Goal: Information Seeking & Learning: Learn about a topic

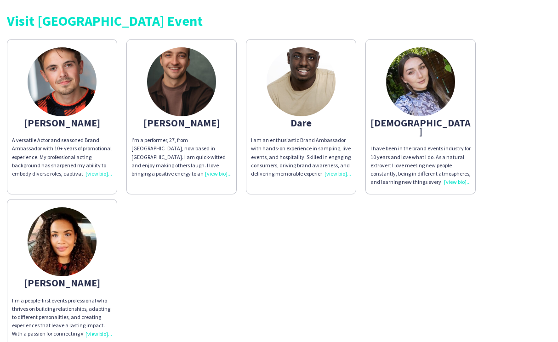
scroll to position [37, 0]
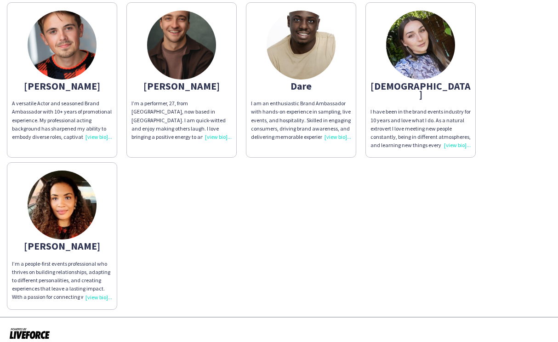
click at [108, 137] on div "A versatile Actor and seasoned Brand Ambassador with 10+ years of promotional e…" at bounding box center [62, 120] width 100 height 42
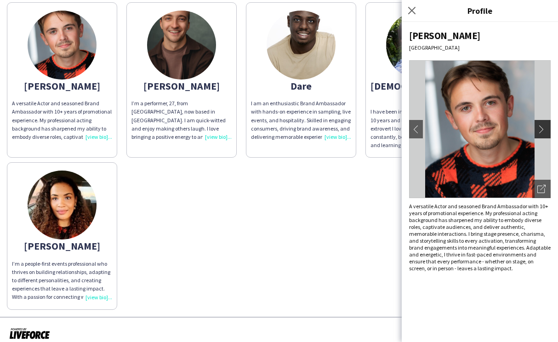
click at [544, 128] on app-icon "chevron-right" at bounding box center [543, 129] width 13 height 8
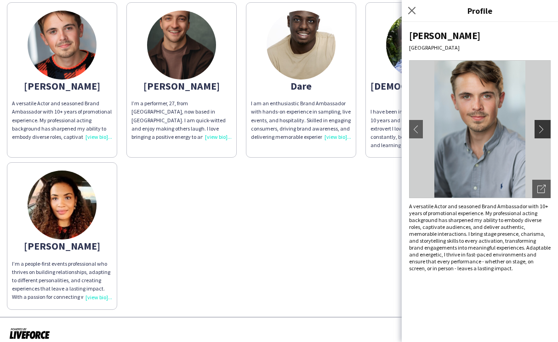
click at [542, 130] on app-icon "chevron-right" at bounding box center [543, 129] width 13 height 8
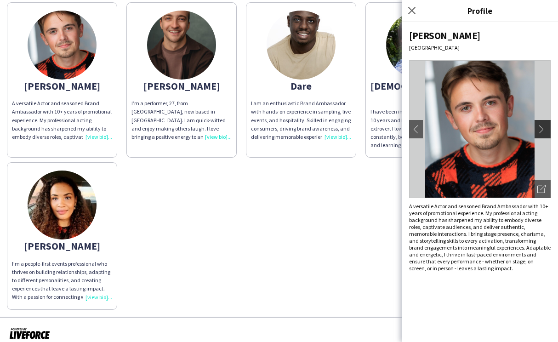
click at [542, 130] on app-icon "chevron-right" at bounding box center [543, 129] width 13 height 8
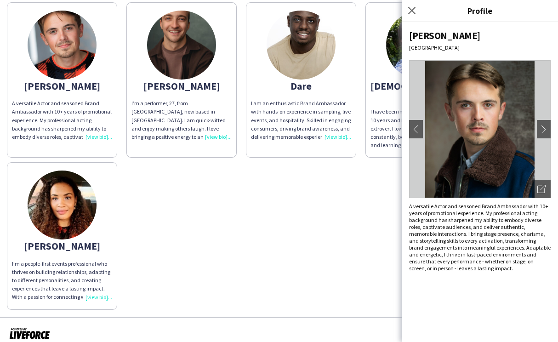
click at [343, 187] on div "[PERSON_NAME] A versatile Actor and seasoned Brand Ambassador with 10+ years of…" at bounding box center [279, 154] width 544 height 312
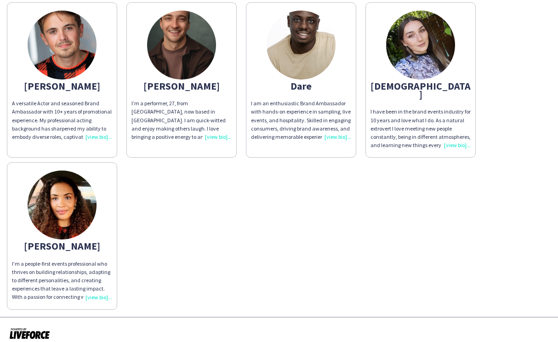
click at [210, 136] on div "I’m a performer, 27, from [GEOGRAPHIC_DATA], now based in [GEOGRAPHIC_DATA]. I …" at bounding box center [181, 120] width 100 height 42
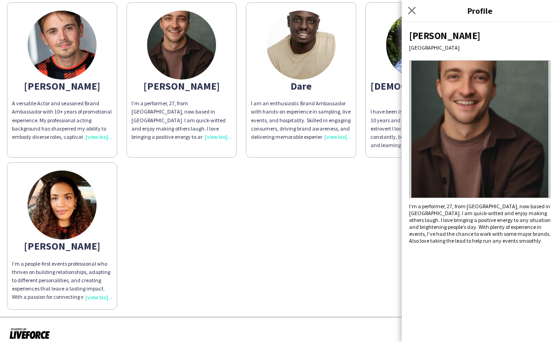
click at [365, 254] on div "[PERSON_NAME] A versatile Actor and seasoned Brand Ambassador with 10+ years of…" at bounding box center [279, 154] width 544 height 312
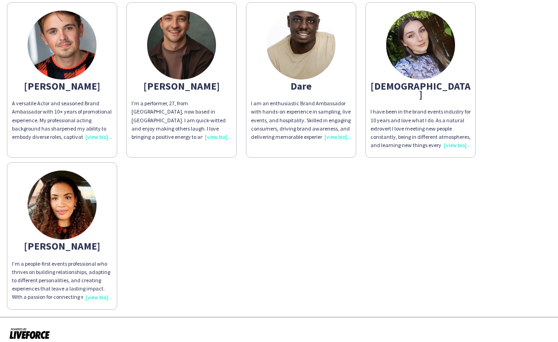
click at [339, 137] on div "I am an enthusiastic Brand Ambassador with hands-on experience in sampling, liv…" at bounding box center [301, 120] width 100 height 42
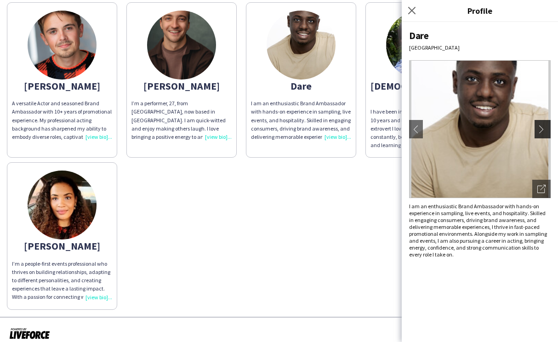
click at [543, 129] on app-icon "chevron-right" at bounding box center [543, 129] width 13 height 8
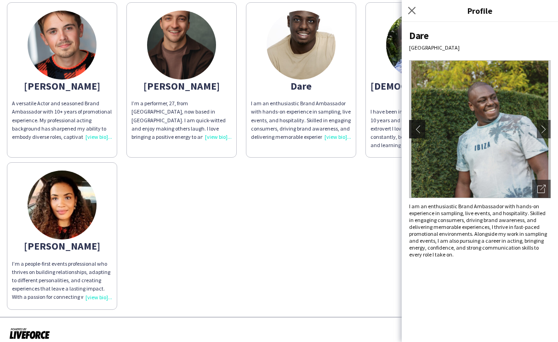
click at [414, 127] on app-icon "chevron-left" at bounding box center [416, 129] width 13 height 8
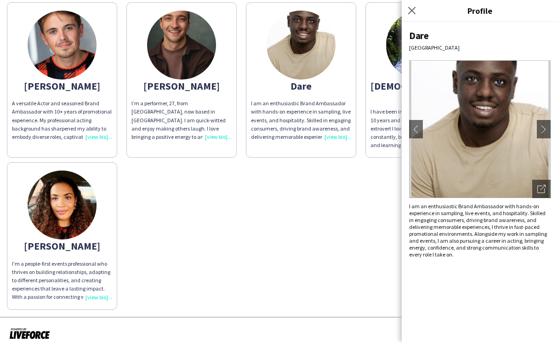
click at [330, 230] on div "[PERSON_NAME] A versatile Actor and seasoned Brand Ambassador with 10+ years of…" at bounding box center [279, 154] width 544 height 312
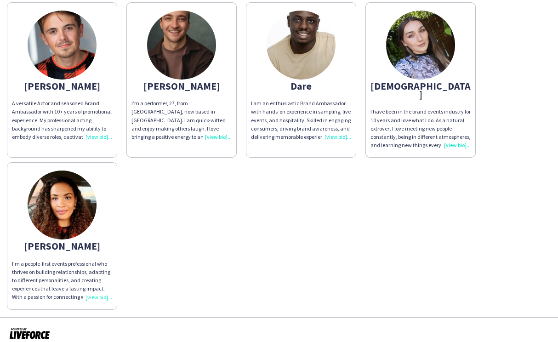
click at [450, 136] on div "I have been in the brand events industry for 10 years and love what I do. As a …" at bounding box center [421, 129] width 100 height 42
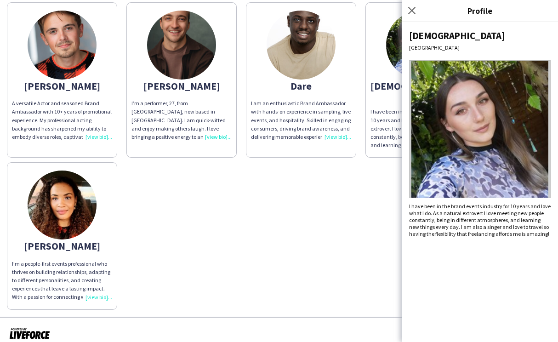
click at [349, 238] on div "[PERSON_NAME] A versatile Actor and seasoned Brand Ambassador with 10+ years of…" at bounding box center [279, 154] width 544 height 312
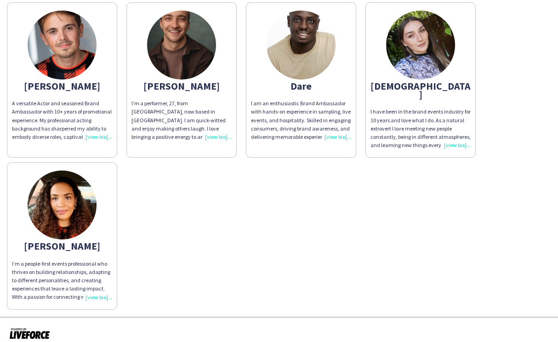
click at [96, 282] on div "I’m a people-first events professional who thrives on building relationships, a…" at bounding box center [62, 281] width 100 height 42
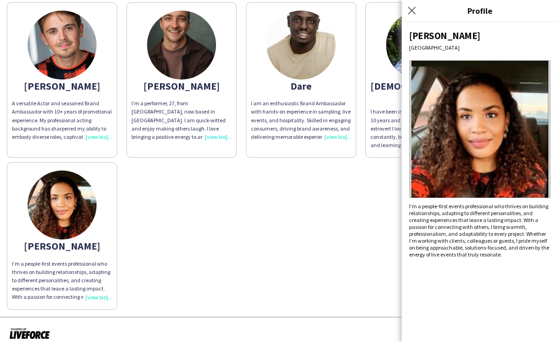
click at [270, 228] on div "[PERSON_NAME] A versatile Actor and seasoned Brand Ambassador with 10+ years of…" at bounding box center [279, 154] width 544 height 312
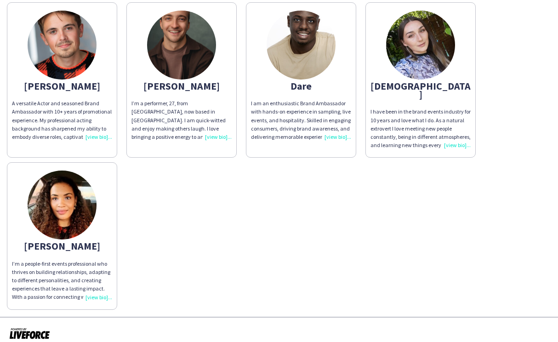
scroll to position [0, 0]
